Goal: Communication & Community: Answer question/provide support

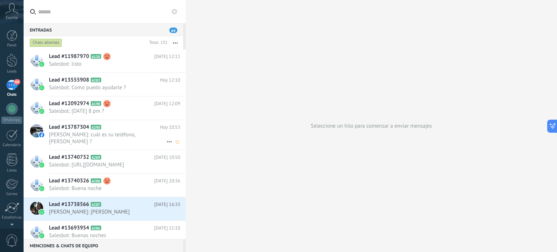
click at [82, 139] on span "[PERSON_NAME]: cuál es su teléfono, [PERSON_NAME] ?" at bounding box center [107, 138] width 117 height 14
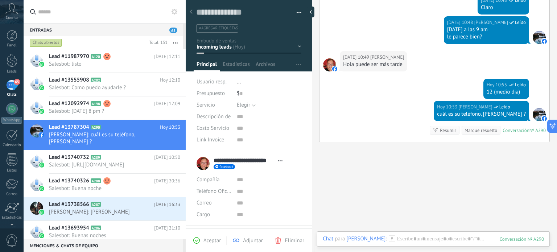
scroll to position [249, 0]
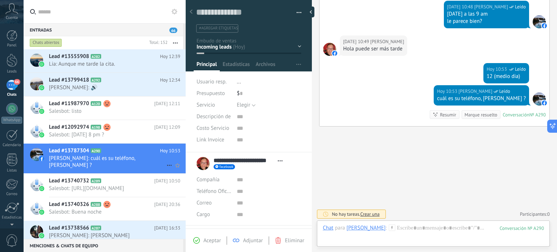
click at [115, 160] on span "[PERSON_NAME]: cuál es su teléfono, [PERSON_NAME] ?" at bounding box center [107, 162] width 117 height 14
click at [132, 88] on span "[PERSON_NAME]: 🔊" at bounding box center [107, 87] width 117 height 7
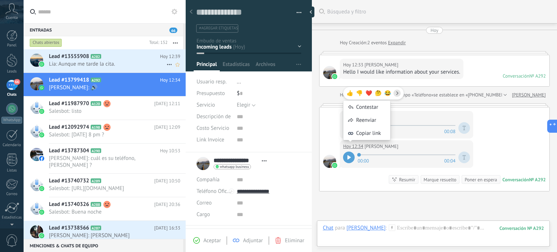
scroll to position [65, 0]
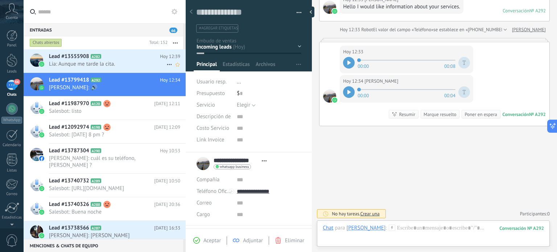
click at [126, 63] on span "Lia: Aunque me tarde la cita." at bounding box center [107, 64] width 117 height 7
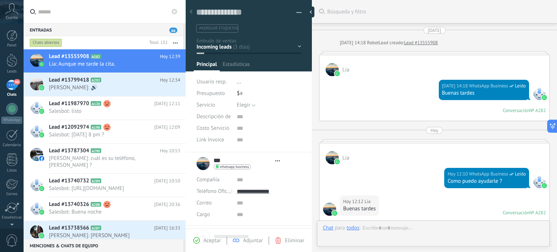
type textarea "**********"
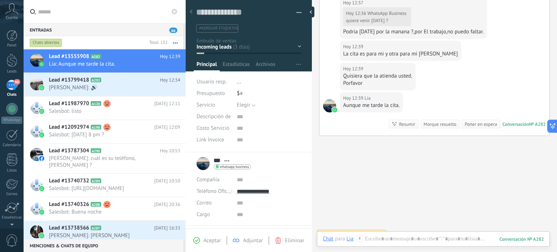
scroll to position [501, 0]
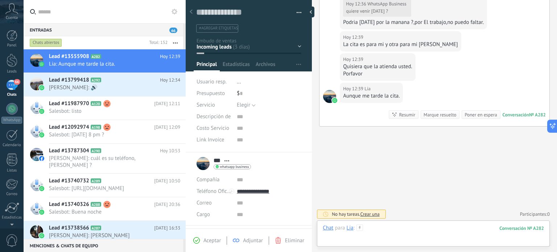
click at [389, 224] on div at bounding box center [433, 235] width 221 height 22
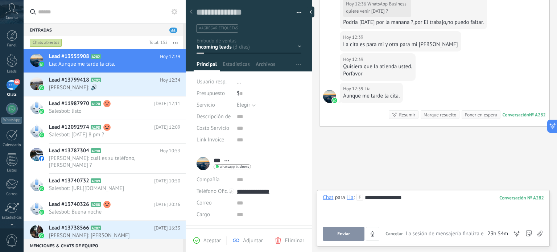
click at [345, 232] on span "Enviar" at bounding box center [343, 233] width 13 height 5
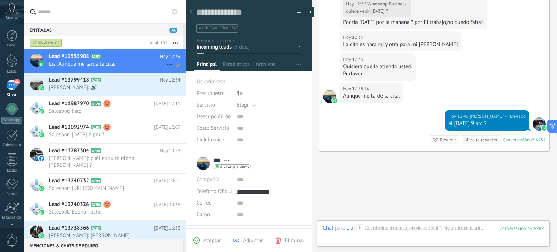
scroll to position [526, 0]
